Goal: Task Accomplishment & Management: Use online tool/utility

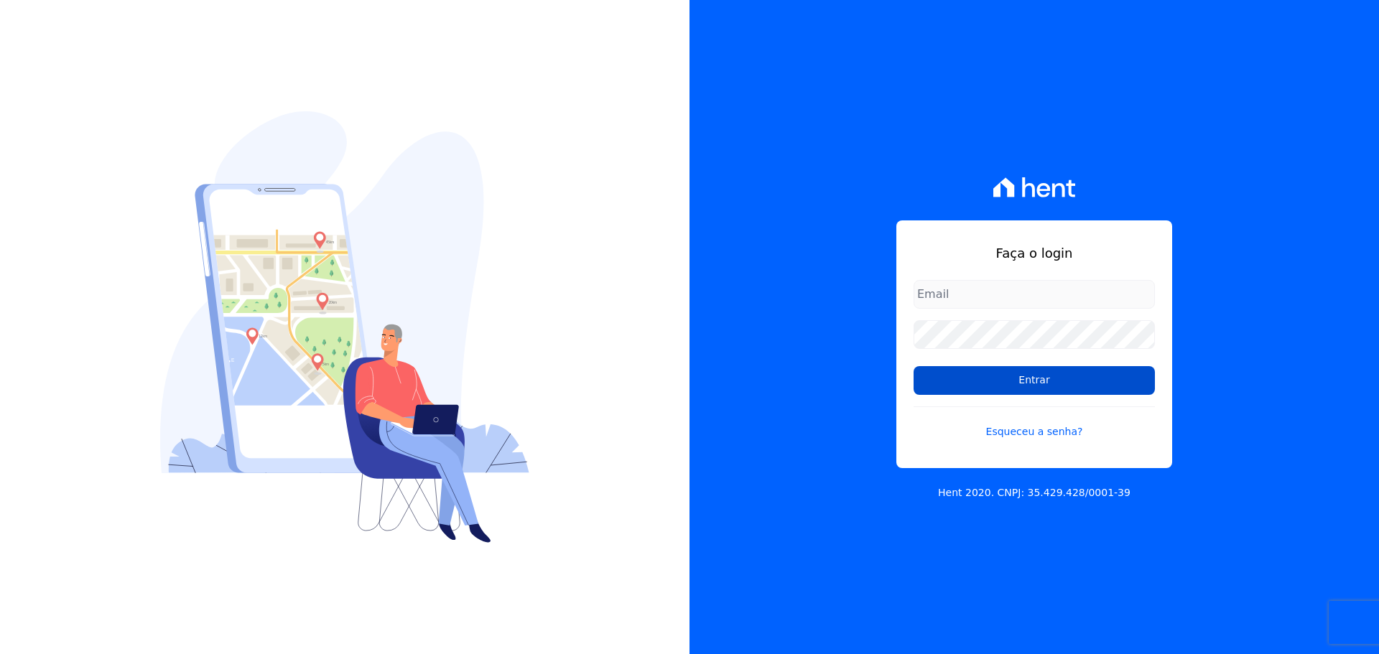
type input "[PERSON_NAME][EMAIL_ADDRESS][DOMAIN_NAME]"
click at [989, 386] on input "Entrar" at bounding box center [1033, 380] width 241 height 29
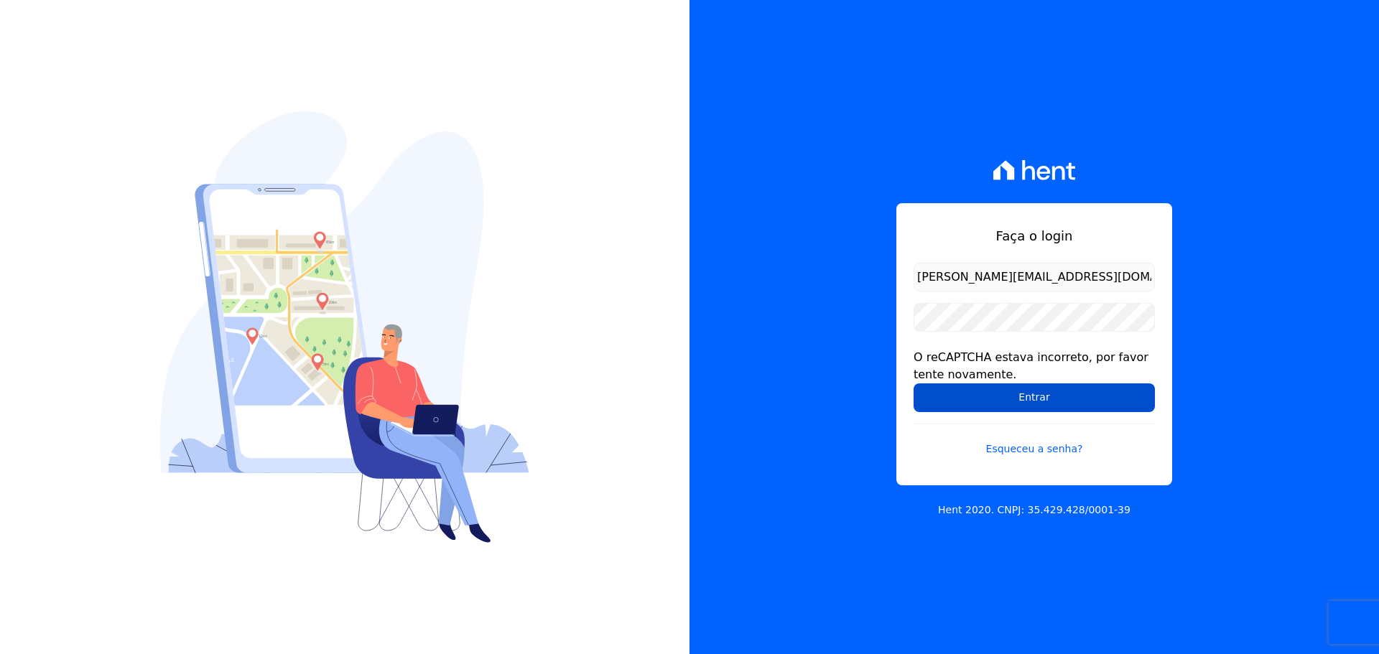
click at [1020, 398] on input "Entrar" at bounding box center [1033, 397] width 241 height 29
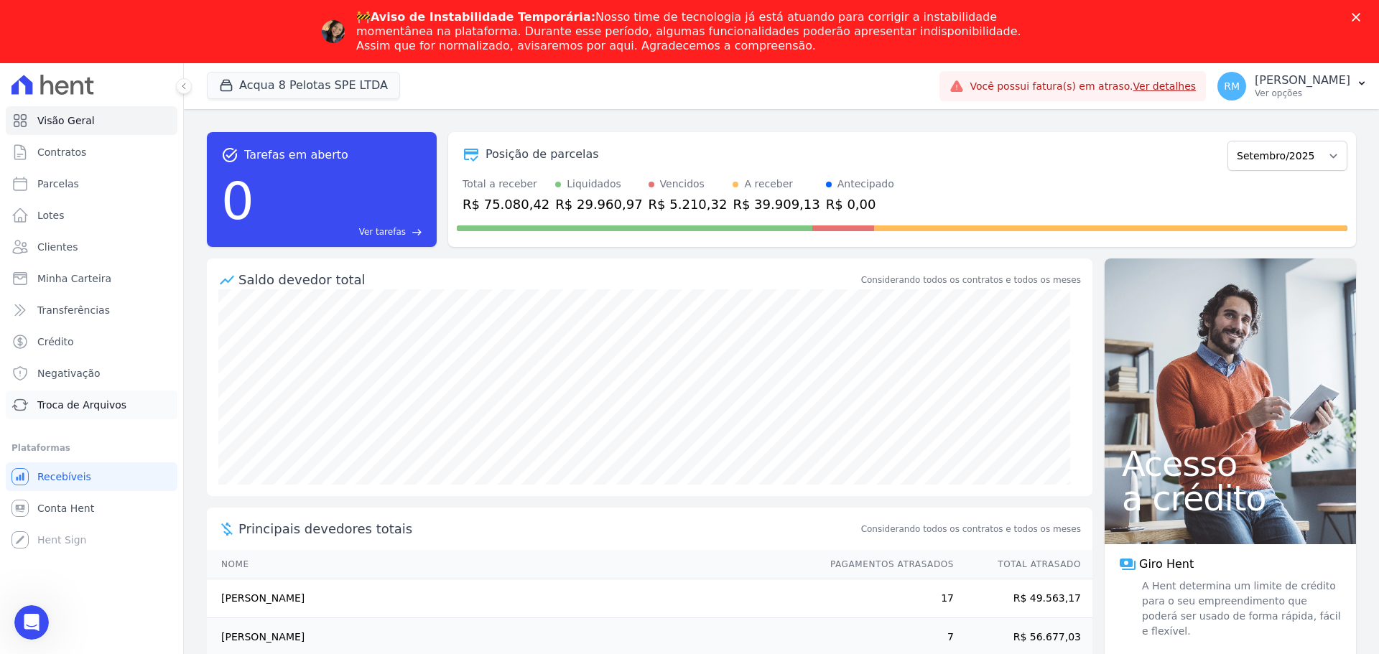
click at [72, 406] on span "Troca de Arquivos" at bounding box center [81, 405] width 89 height 14
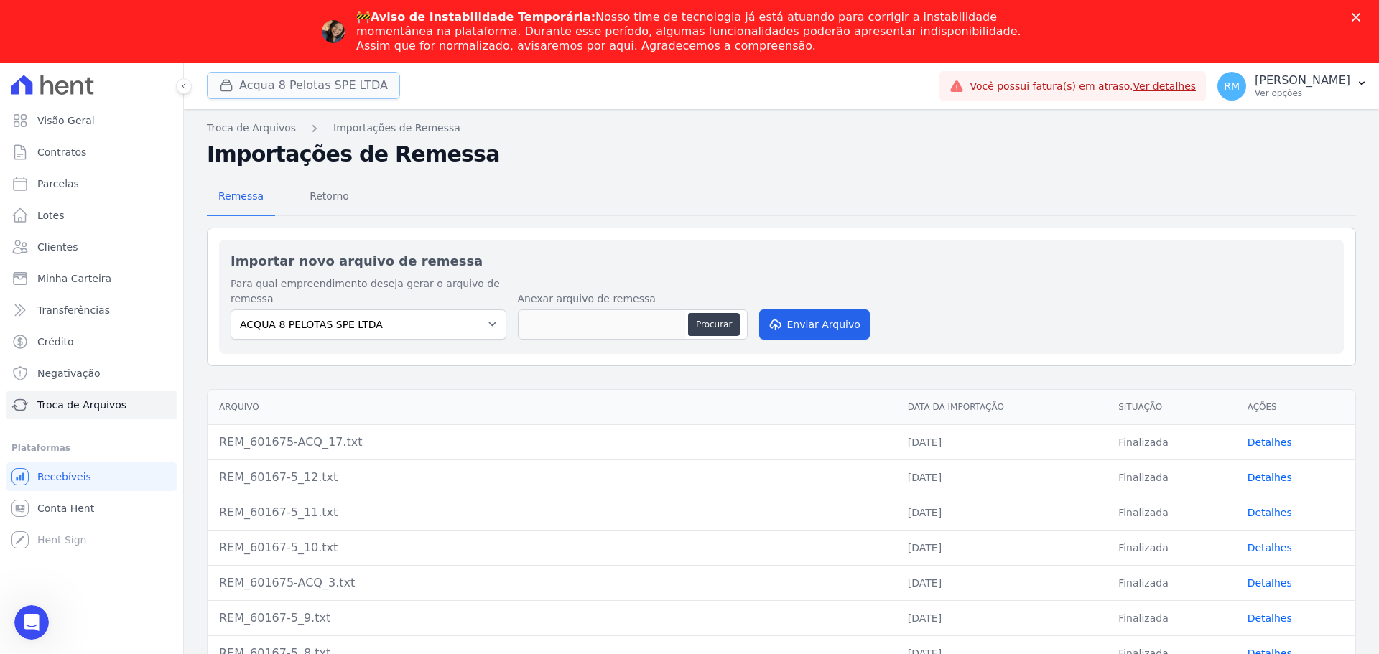
click at [341, 90] on button "Acqua 8 Pelotas SPE LTDA" at bounding box center [303, 85] width 193 height 27
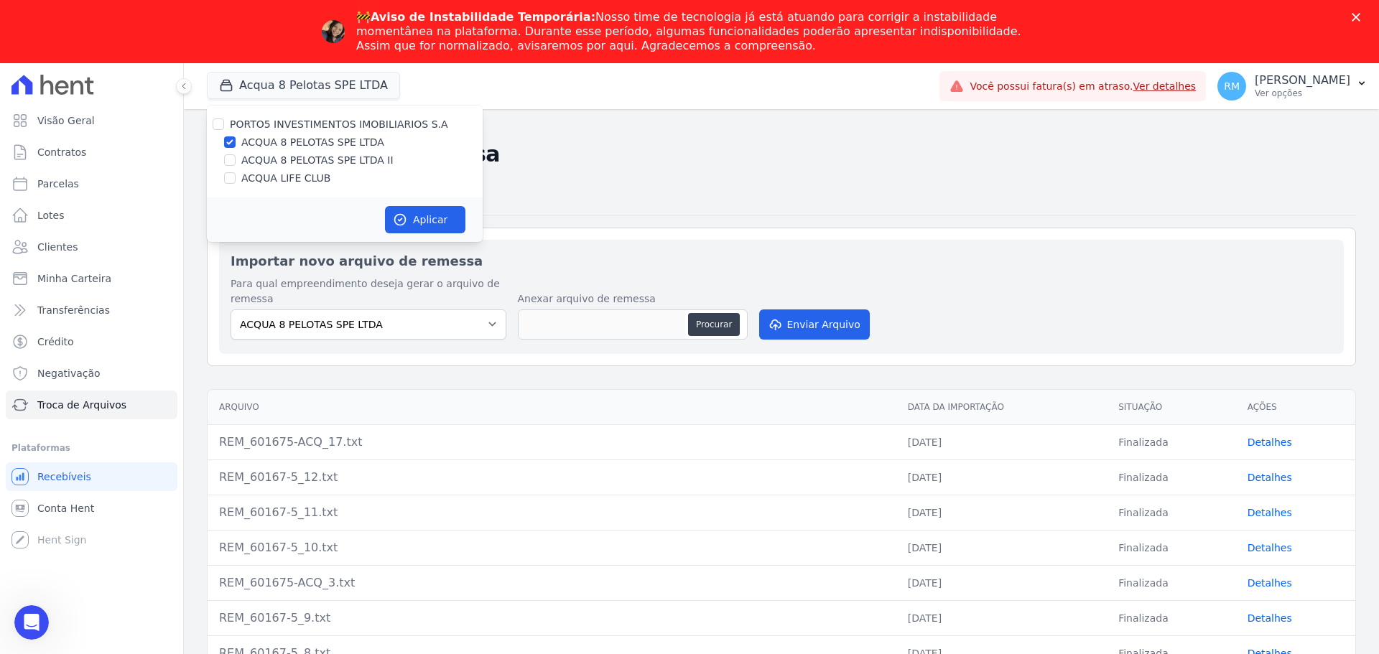
click at [303, 177] on label "ACQUA LIFE CLUB" at bounding box center [285, 178] width 89 height 15
click at [236, 177] on input "ACQUA LIFE CLUB" at bounding box center [229, 177] width 11 height 11
checkbox input "true"
click at [227, 141] on input "ACQUA 8 PELOTAS SPE LTDA" at bounding box center [229, 141] width 11 height 11
checkbox input "false"
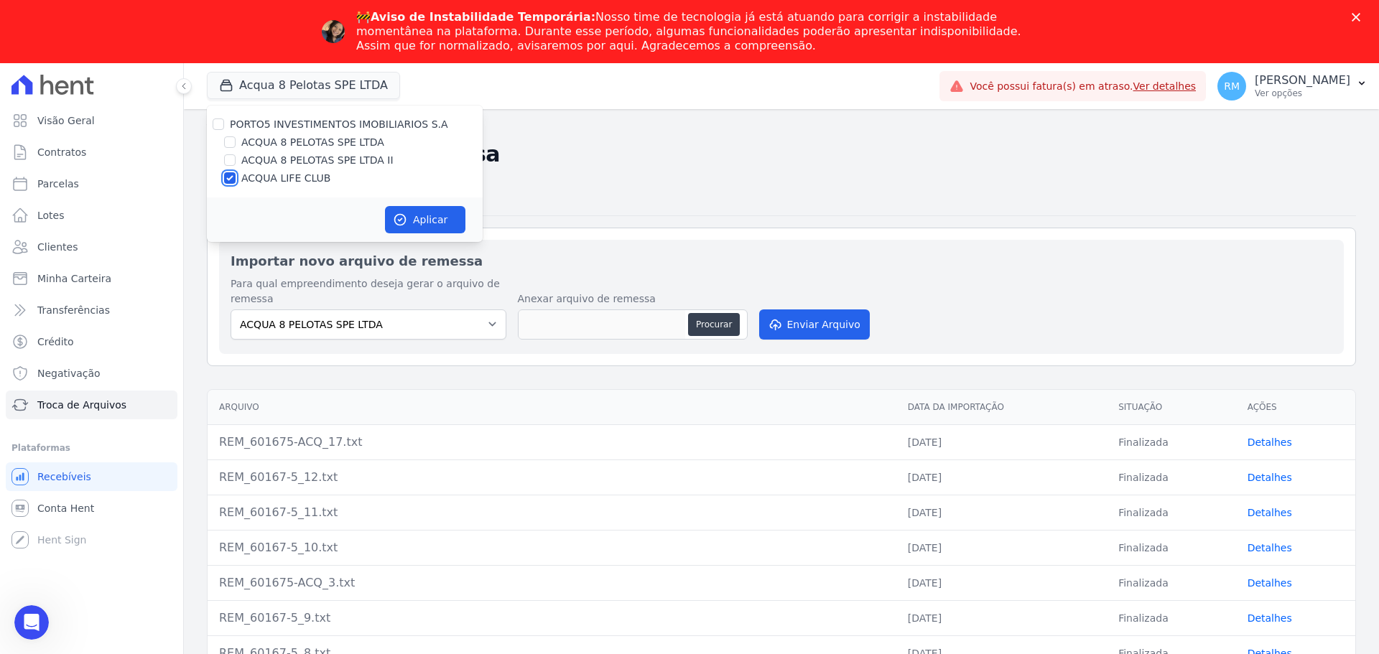
click at [228, 177] on input "ACQUA LIFE CLUB" at bounding box center [229, 177] width 11 height 11
click at [230, 174] on input "ACQUA LIFE CLUB" at bounding box center [229, 177] width 11 height 11
checkbox input "true"
click at [417, 223] on button "Aplicar" at bounding box center [425, 219] width 80 height 27
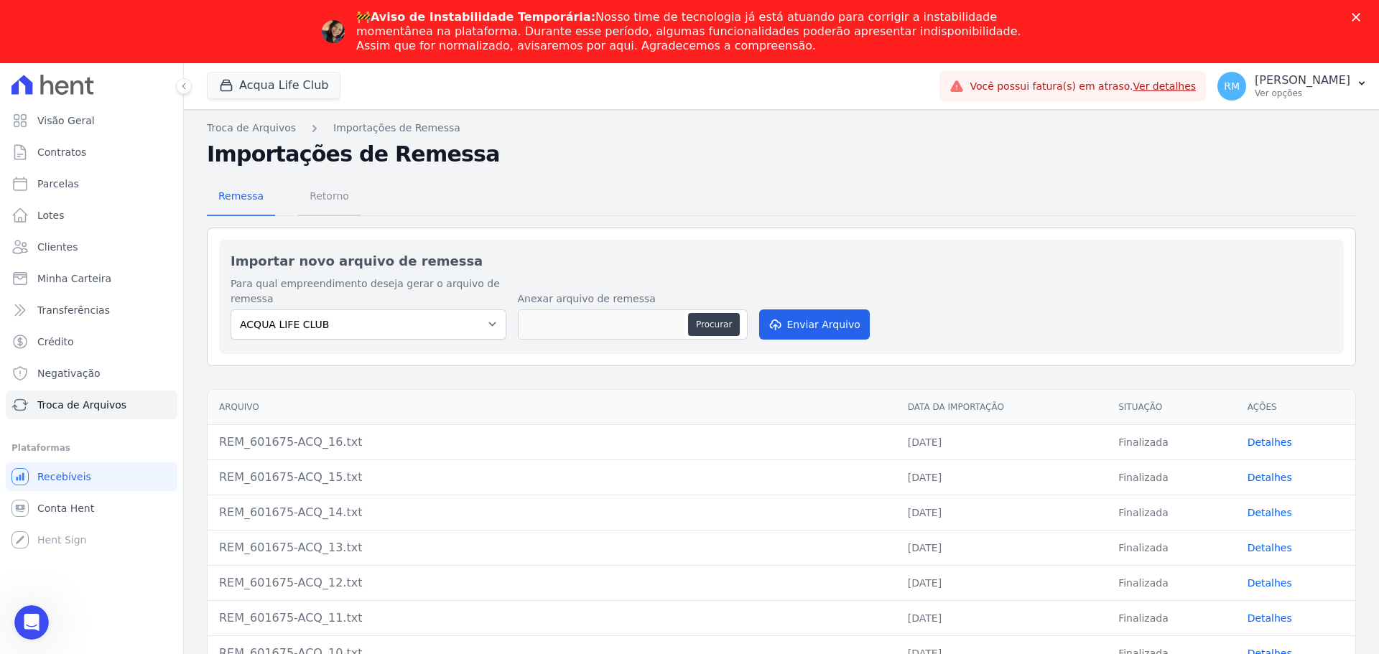
click at [325, 201] on span "Retorno" at bounding box center [329, 196] width 57 height 29
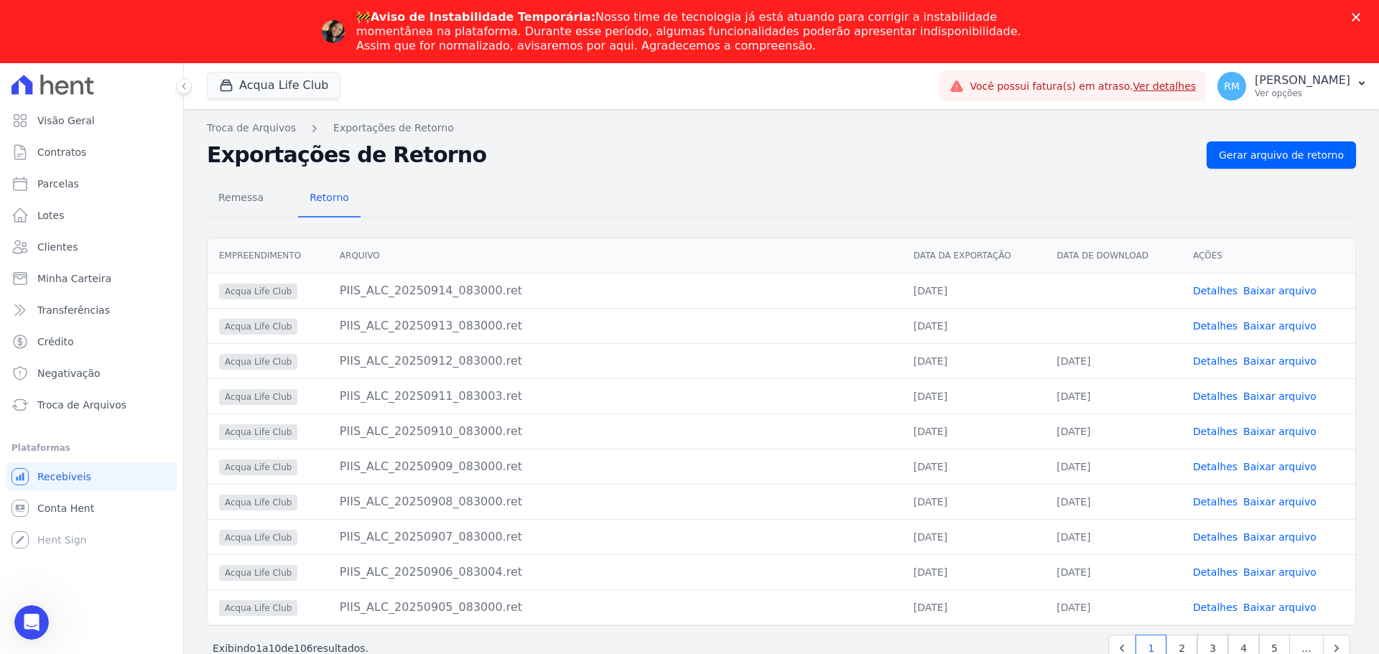
click at [1280, 293] on link "Baixar arquivo" at bounding box center [1279, 290] width 73 height 11
click at [1272, 325] on link "Baixar arquivo" at bounding box center [1279, 325] width 73 height 11
click at [285, 85] on button "Acqua Life Club" at bounding box center [274, 85] width 134 height 27
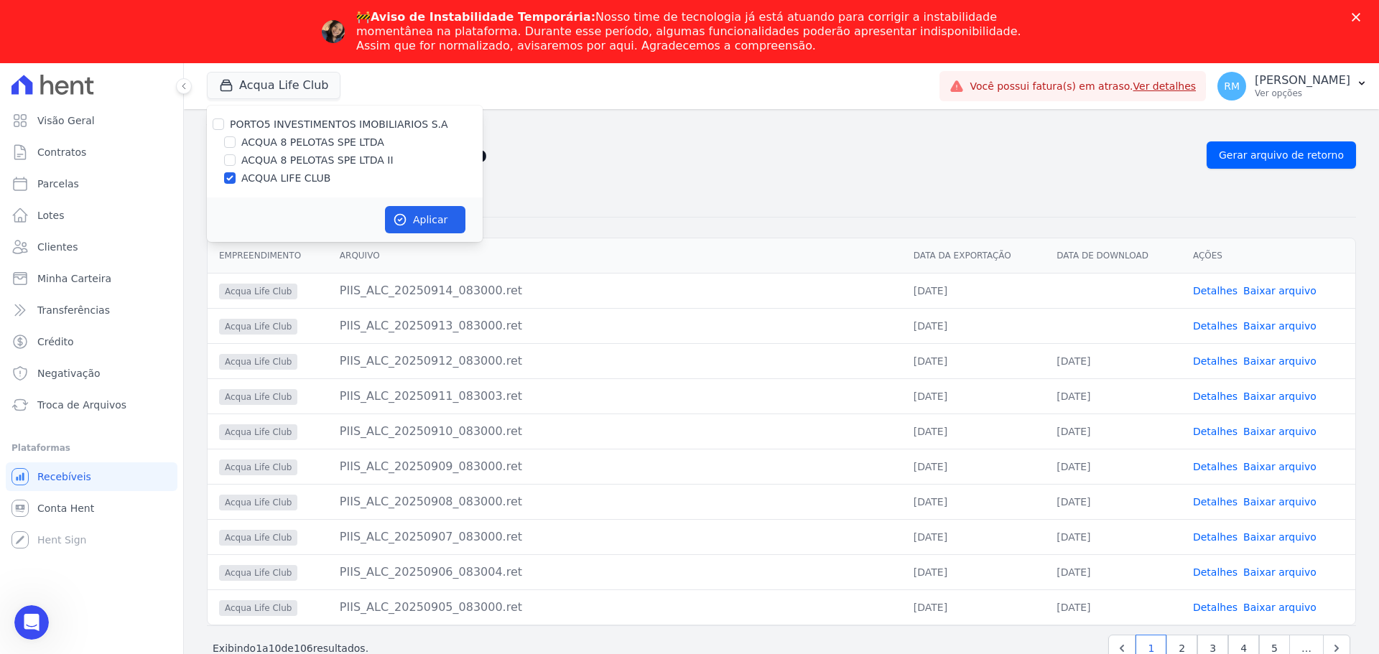
click at [253, 146] on label "ACQUA 8 PELOTAS SPE LTDA" at bounding box center [312, 142] width 143 height 15
click at [236, 146] on input "ACQUA 8 PELOTAS SPE LTDA" at bounding box center [229, 141] width 11 height 11
checkbox input "true"
click at [230, 181] on input "ACQUA LIFE CLUB" at bounding box center [229, 177] width 11 height 11
checkbox input "false"
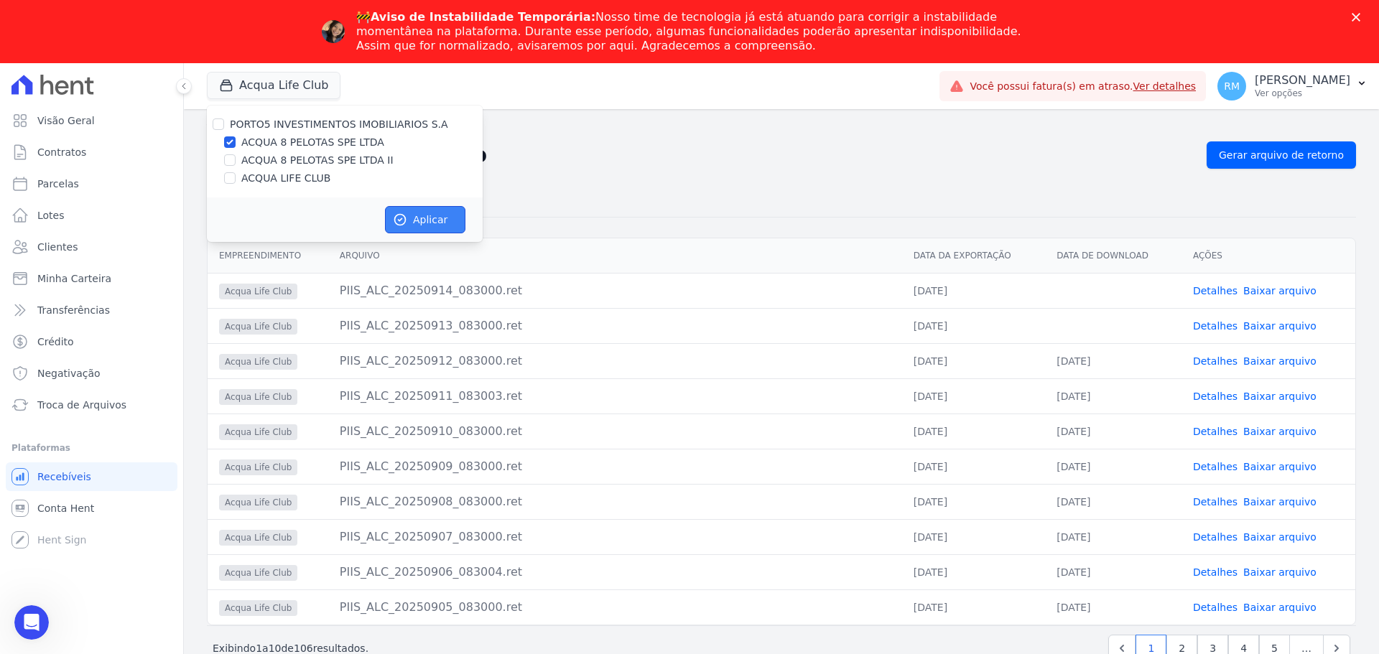
click at [406, 217] on icon "button" at bounding box center [400, 220] width 14 height 14
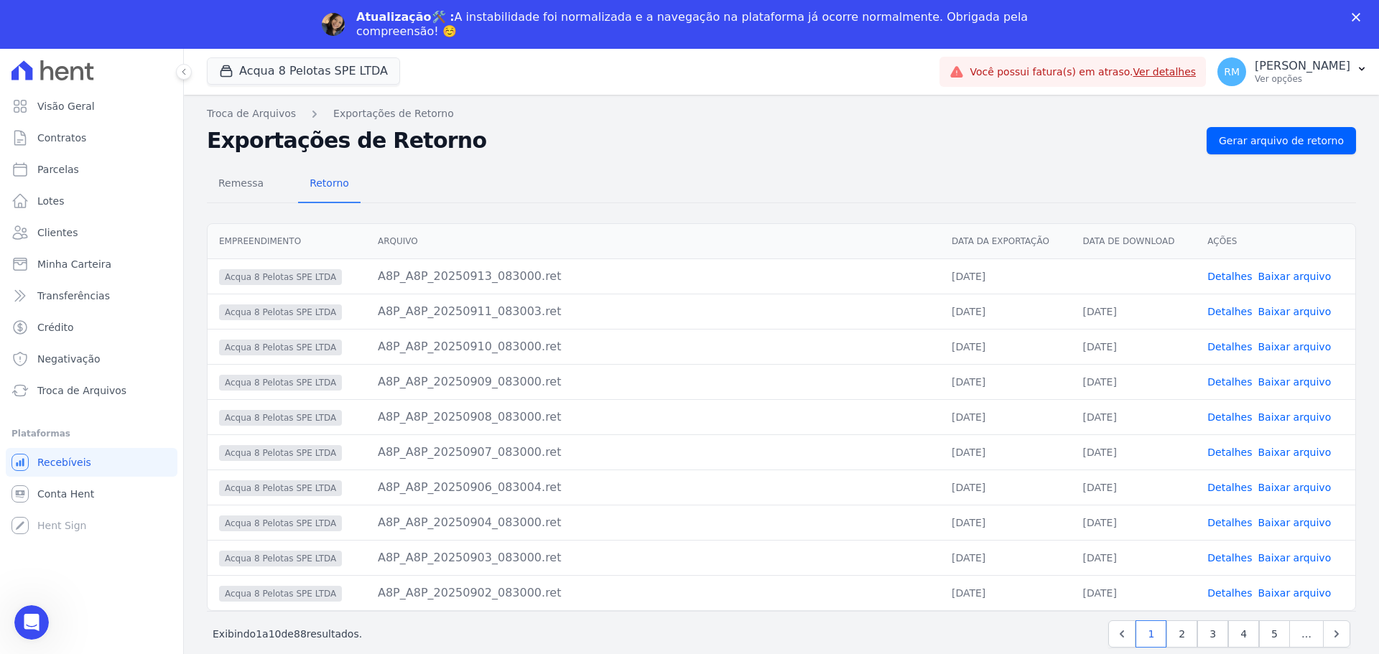
click at [1308, 279] on link "Baixar arquivo" at bounding box center [1293, 276] width 73 height 11
click at [280, 116] on link "Troca de Arquivos" at bounding box center [251, 113] width 89 height 15
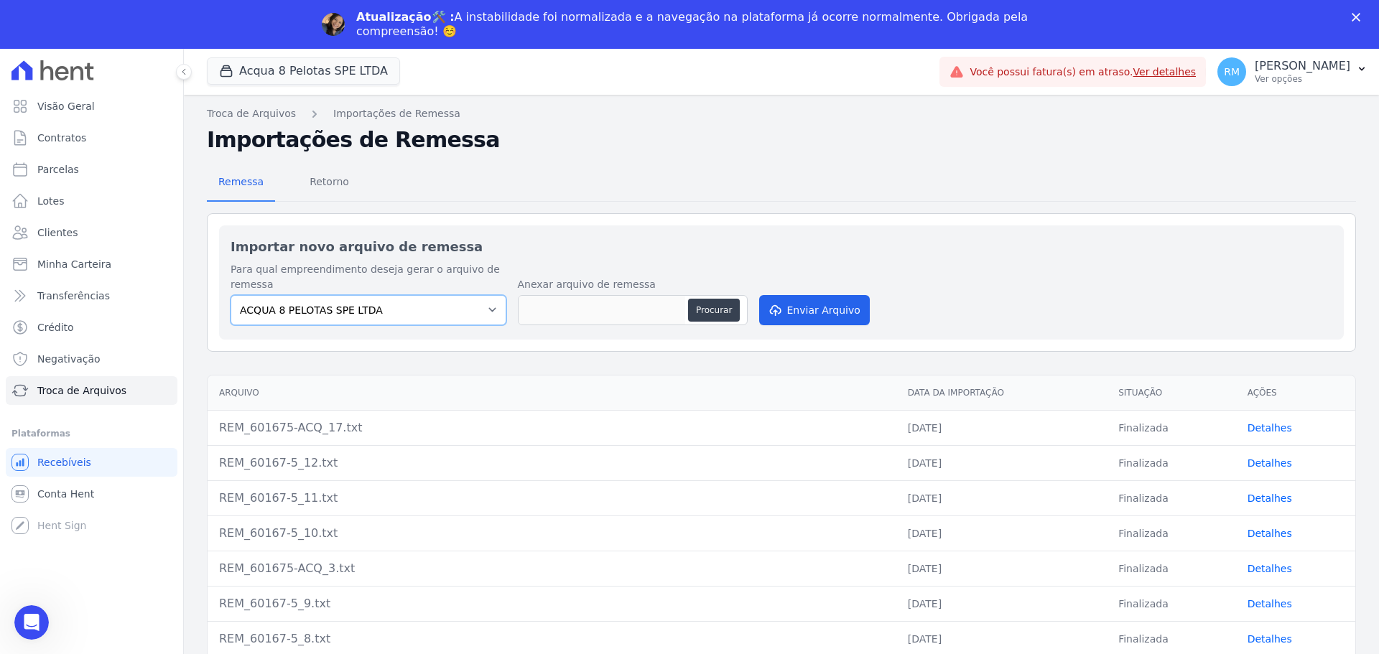
click at [489, 313] on select "ACQUA 8 PELOTAS SPE LTDA" at bounding box center [368, 310] width 276 height 30
click at [485, 312] on select "ACQUA 8 PELOTAS SPE LTDA" at bounding box center [368, 310] width 276 height 30
drag, startPoint x: 265, startPoint y: 78, endPoint x: 261, endPoint y: 99, distance: 21.3
click at [266, 80] on button "Acqua 8 Pelotas SPE LTDA" at bounding box center [303, 70] width 193 height 27
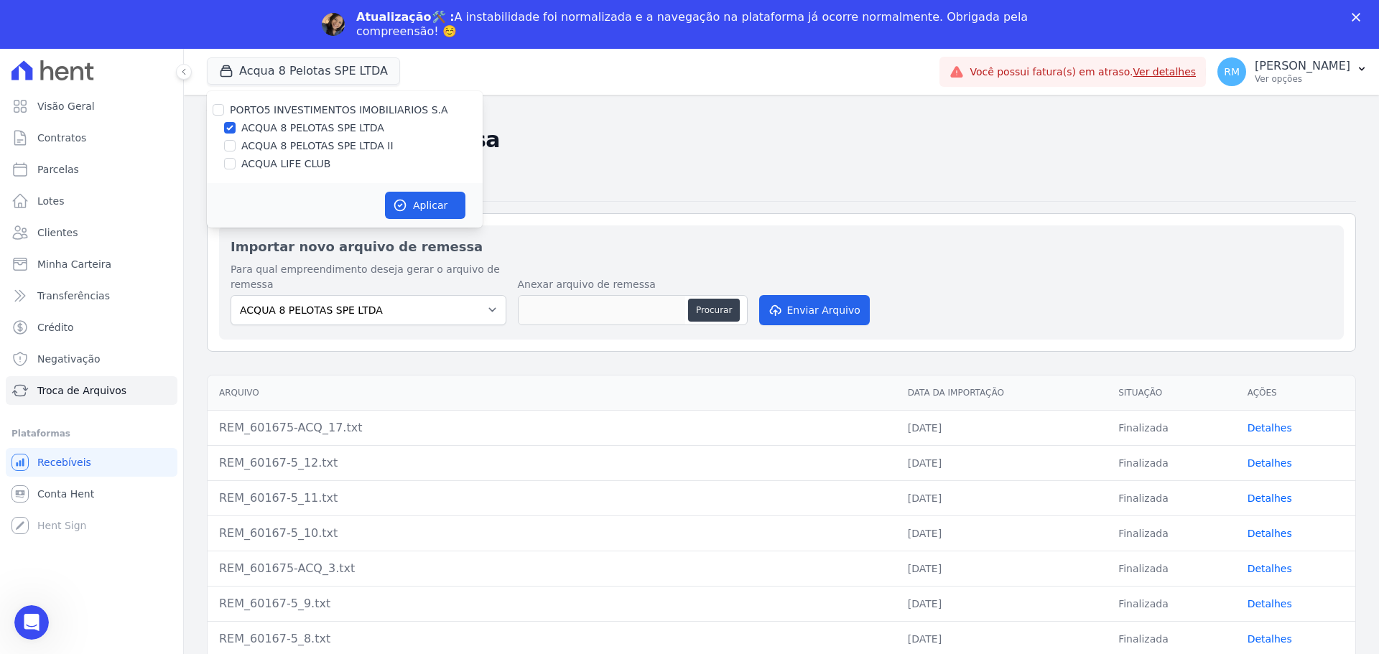
click at [251, 146] on label "ACQUA 8 PELOTAS SPE LTDA II" at bounding box center [317, 146] width 152 height 15
click at [236, 146] on input "ACQUA 8 PELOTAS SPE LTDA II" at bounding box center [229, 145] width 11 height 11
checkbox input "true"
click at [255, 126] on label "ACQUA 8 PELOTAS SPE LTDA" at bounding box center [312, 128] width 143 height 15
click at [236, 126] on input "ACQUA 8 PELOTAS SPE LTDA" at bounding box center [229, 127] width 11 height 11
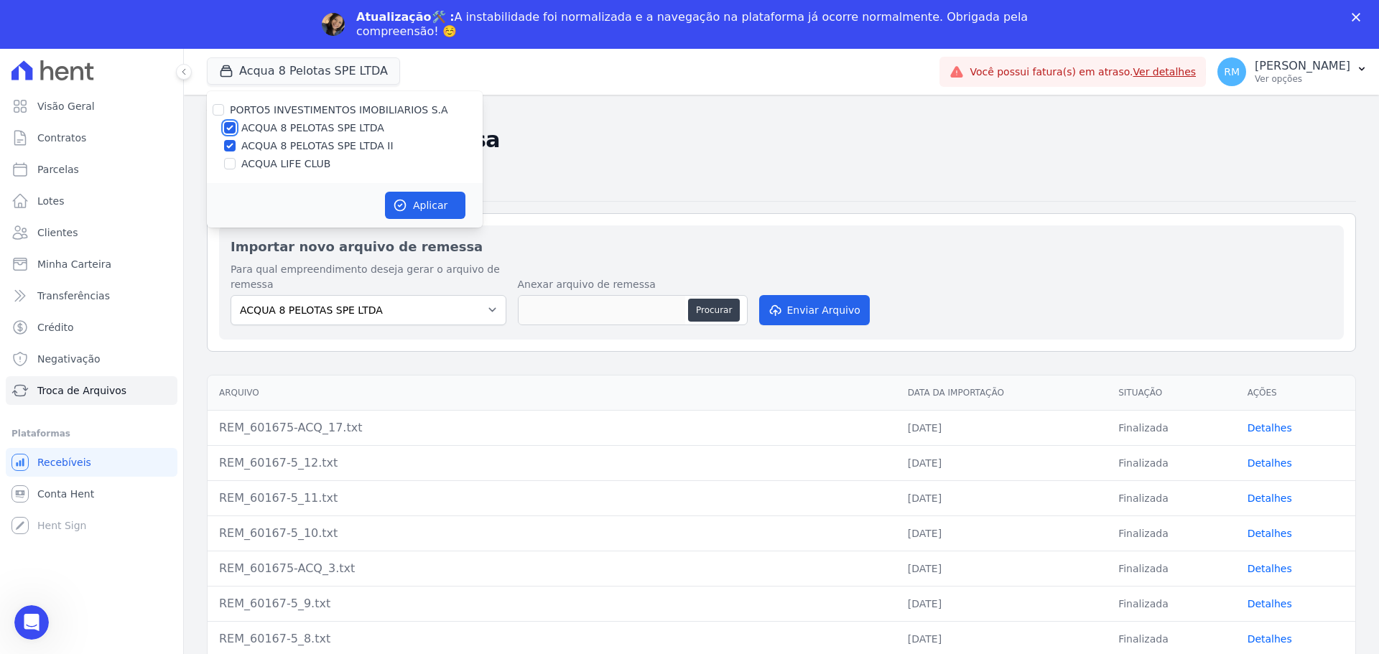
checkbox input "false"
click at [411, 198] on button "Aplicar" at bounding box center [425, 205] width 80 height 27
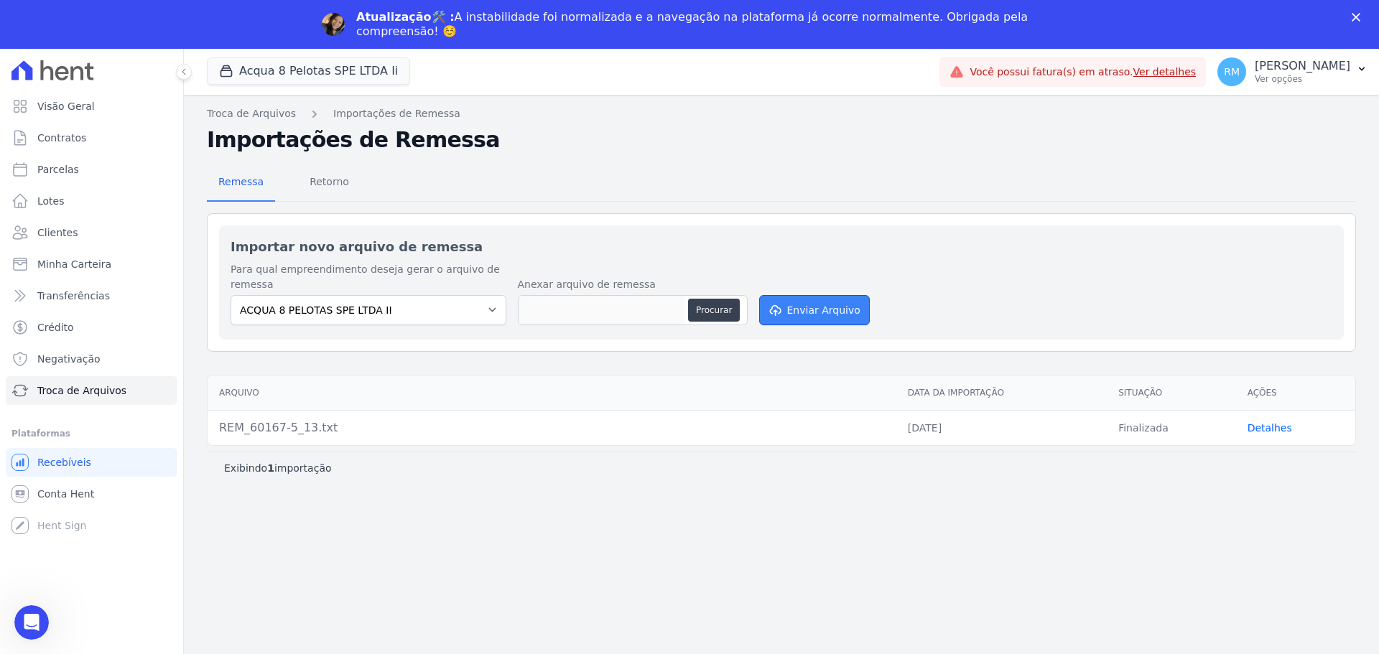
click at [814, 300] on button "Enviar Arquivo" at bounding box center [814, 310] width 111 height 30
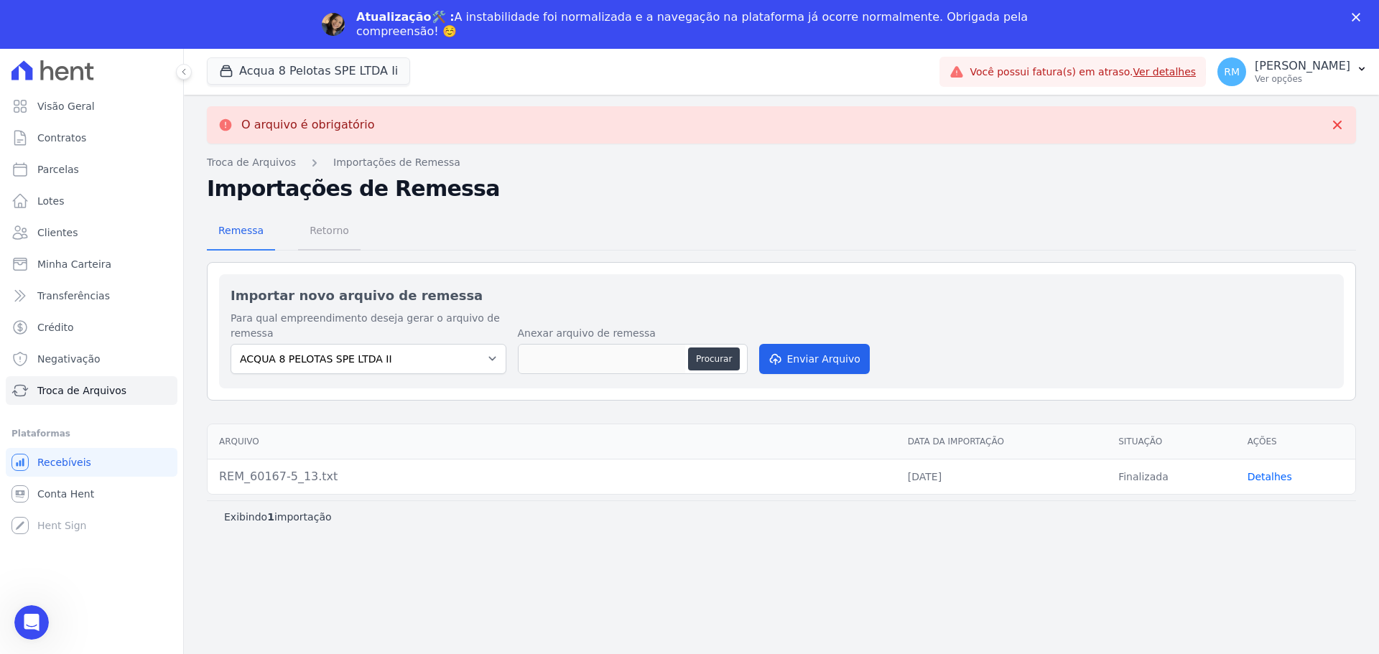
click at [333, 226] on span "Retorno" at bounding box center [329, 230] width 57 height 29
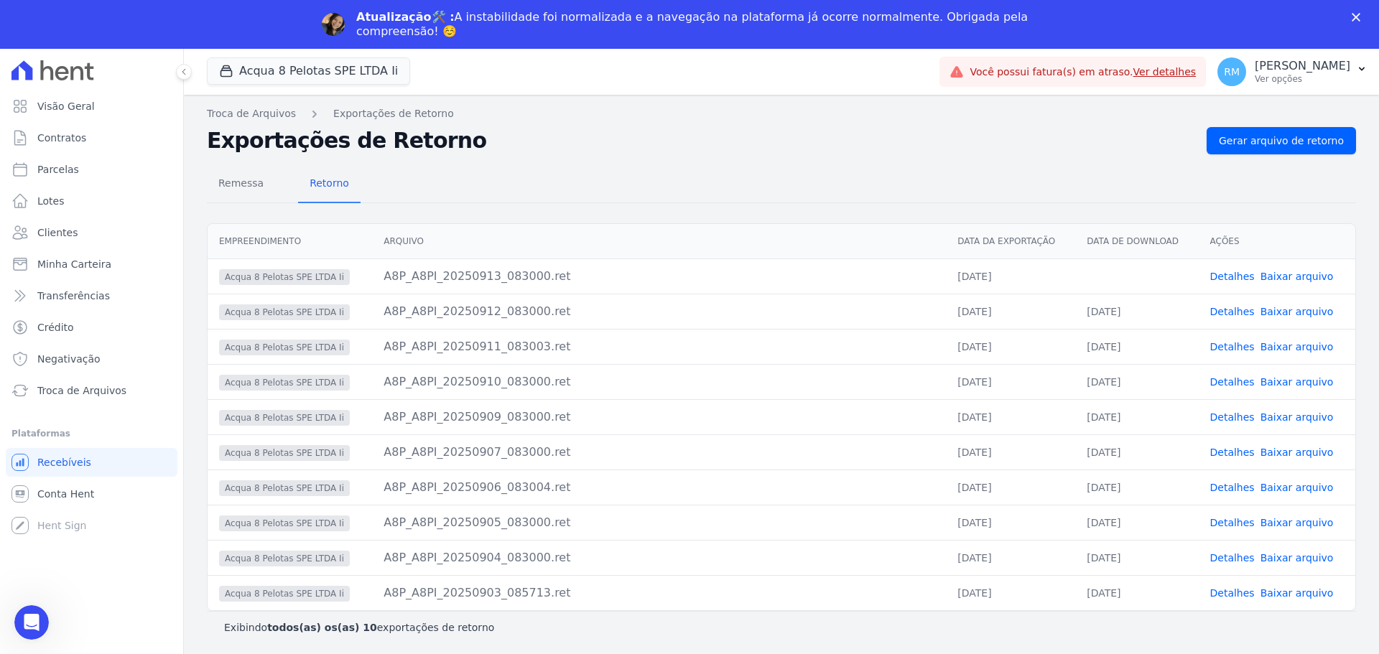
click at [1284, 279] on link "Baixar arquivo" at bounding box center [1296, 276] width 73 height 11
